Goal: Complete application form

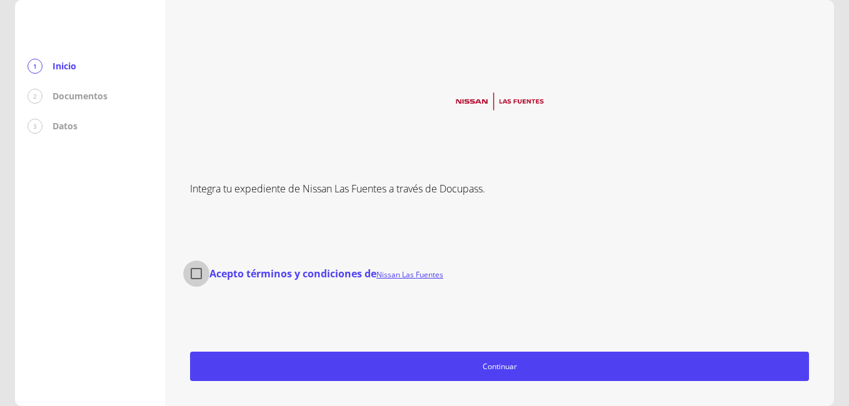
click at [197, 276] on input "Acepto términos y condiciones de Nissan Las Fuentes" at bounding box center [196, 274] width 26 height 26
checkbox input "true"
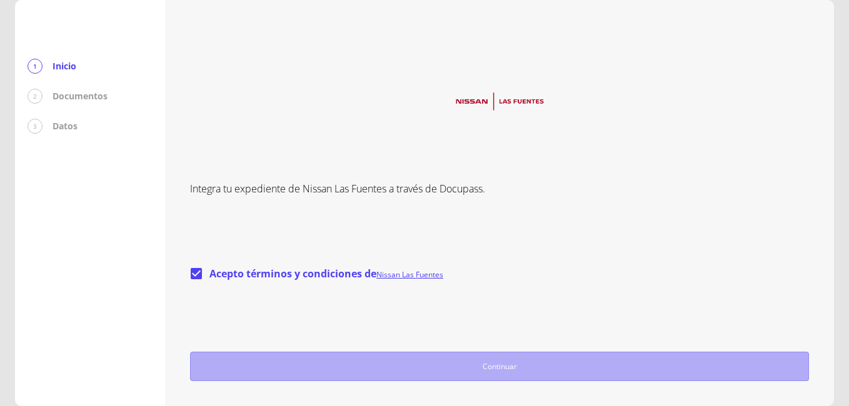
click at [501, 364] on span "Continuar" at bounding box center [499, 366] width 607 height 13
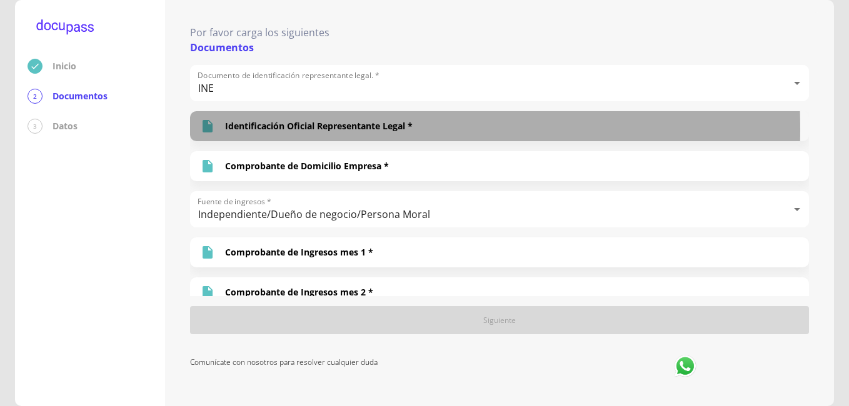
click at [211, 129] on icon at bounding box center [207, 126] width 10 height 12
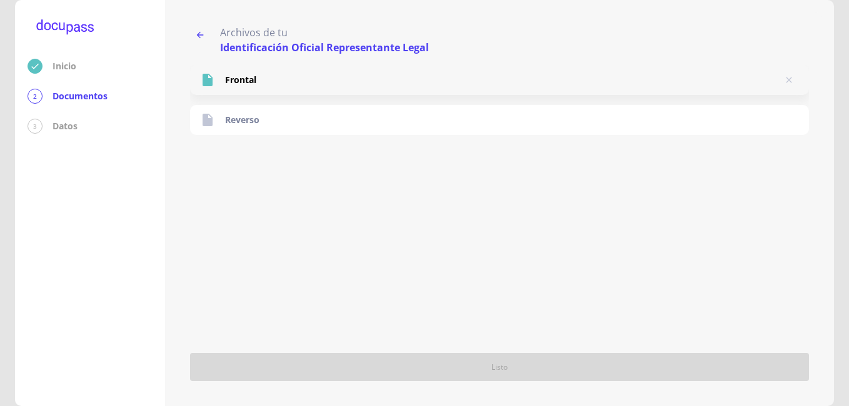
click at [206, 77] on icon at bounding box center [207, 80] width 10 height 12
click at [201, 32] on icon "button" at bounding box center [200, 35] width 10 height 10
